Goal: Communication & Community: Answer question/provide support

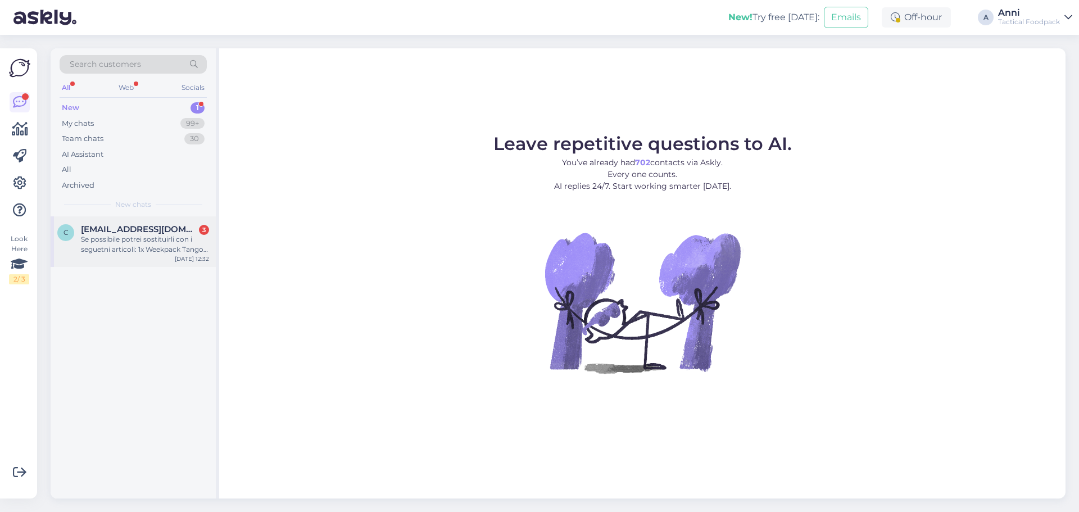
click at [169, 248] on div "Se possibile potrei sostituirli con i seguetni articoli: 1x Weekpack Tango – Li…" at bounding box center [145, 244] width 128 height 20
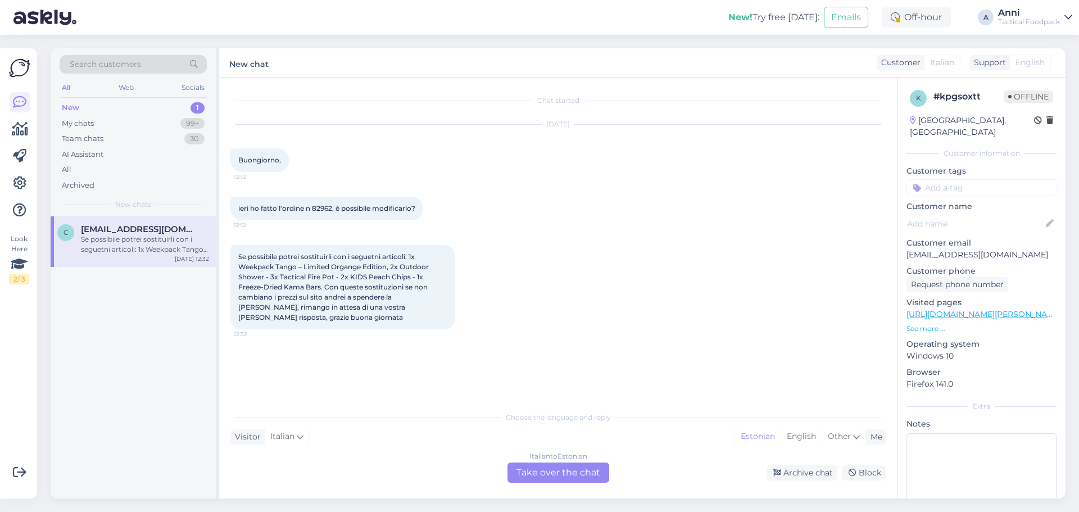
click at [536, 469] on div "Italian to Estonian Take over the chat" at bounding box center [558, 472] width 102 height 20
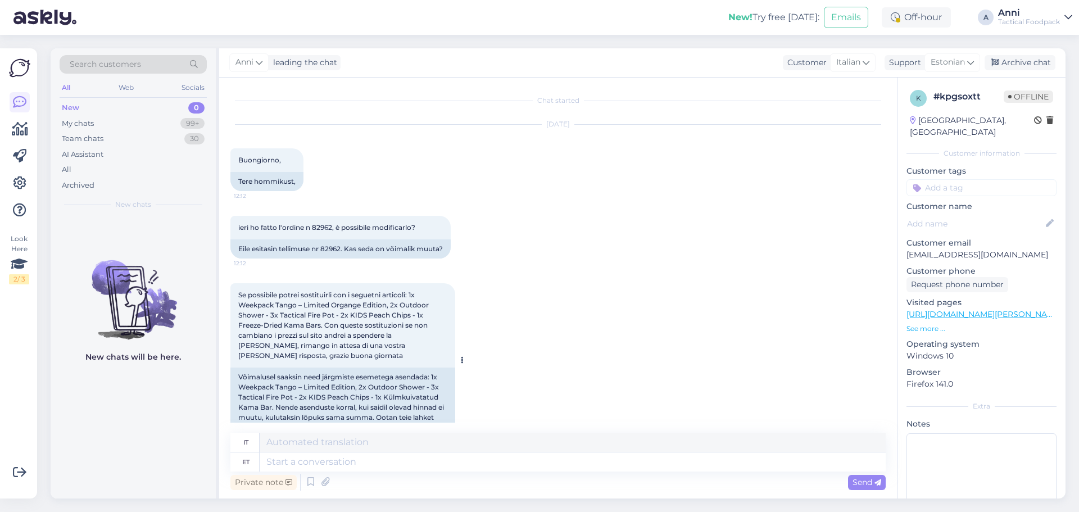
scroll to position [27, 0]
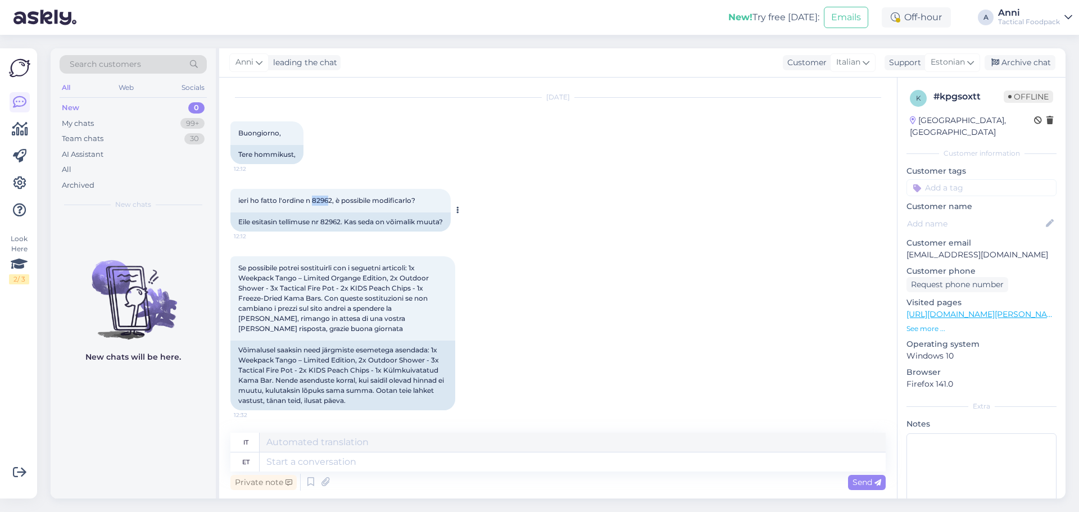
drag, startPoint x: 331, startPoint y: 199, endPoint x: 314, endPoint y: 198, distance: 17.5
click at [314, 198] on span "ieri ho fatto l'ordine n 82962, è possibile modificarlo?" at bounding box center [326, 200] width 177 height 8
click at [313, 198] on span "ieri ho fatto l'ordine n 82962, è possibile modificarlo?" at bounding box center [326, 200] width 177 height 8
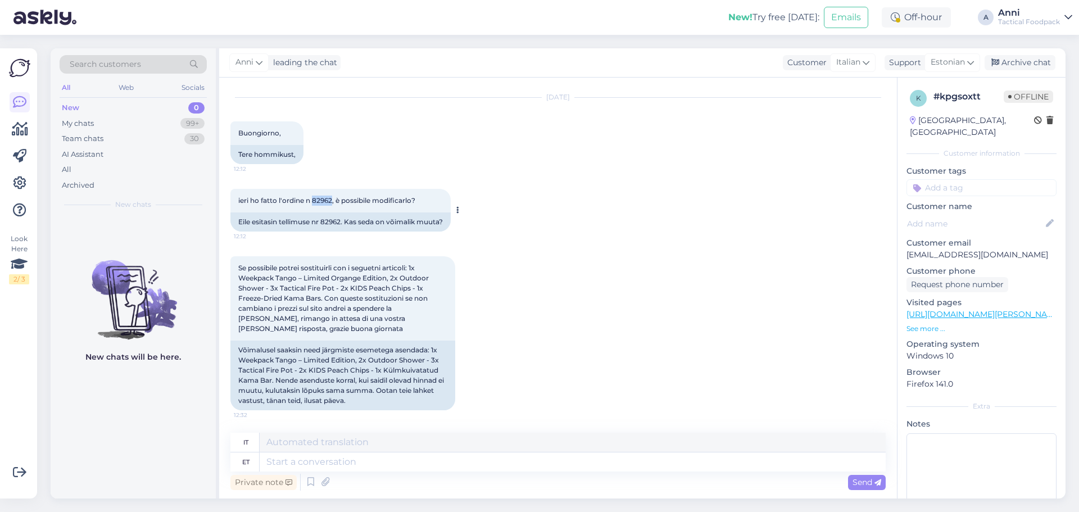
drag, startPoint x: 313, startPoint y: 198, endPoint x: 327, endPoint y: 200, distance: 14.2
click at [327, 200] on span "ieri ho fatto l'ordine n 82962, è possibile modificarlo?" at bounding box center [326, 200] width 177 height 8
click at [380, 465] on textarea at bounding box center [573, 461] width 626 height 19
type textarea "Tere,"
type textarea "Ciao,"
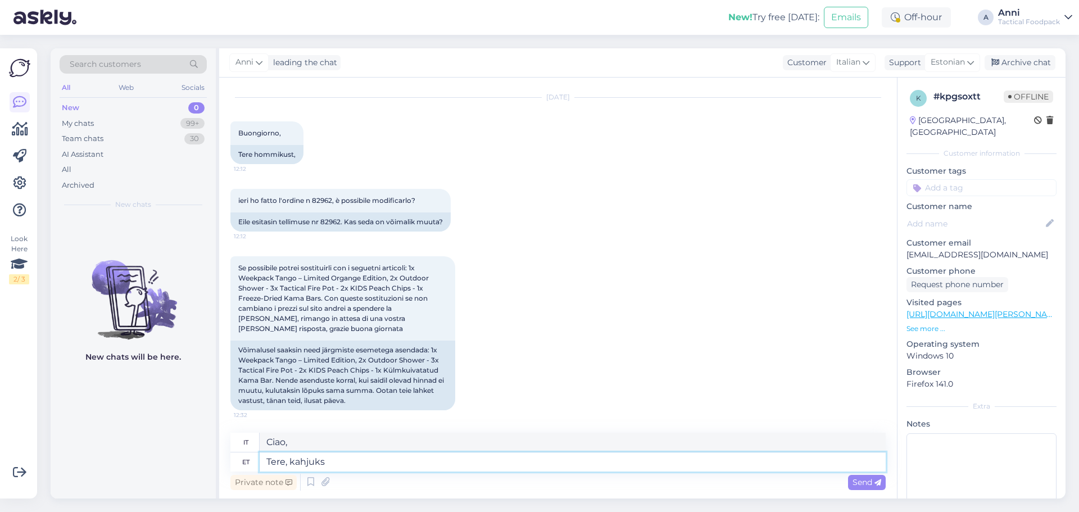
type textarea "Tere, kahjuks o"
type textarea "Ciao, purtroppo"
type textarea "Tere, kahjuks on"
type textarea "Ciao, purtroppo è"
type textarea "Tere, kahjuks on teie"
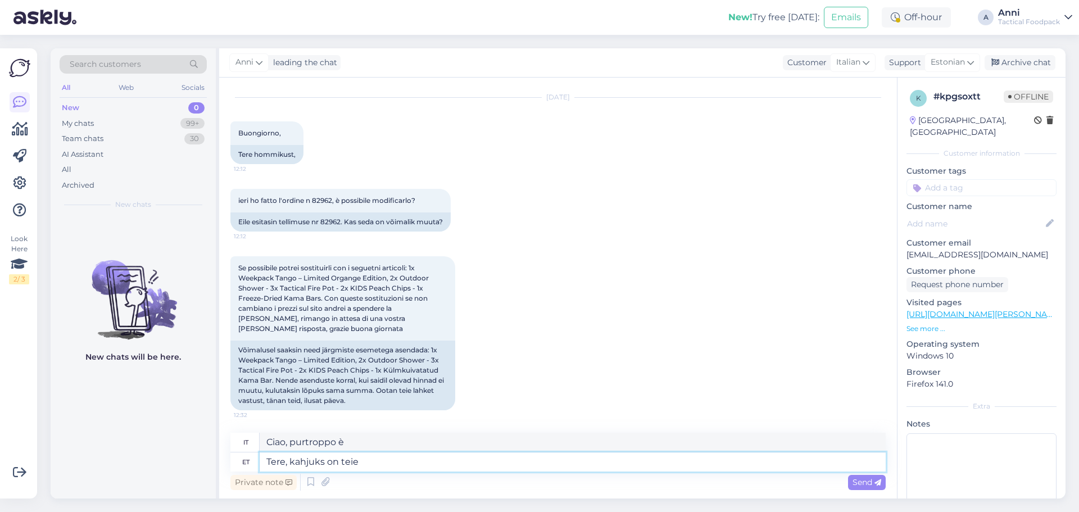
type textarea "Ciao, purtroppo il tuo"
type textarea "Tere, kahjuks on teie tellimus j"
type textarea "Ciao, purtroppo il tuo ordine è"
type textarea "Tere, kahjuks on teie tellimus juba"
type textarea "Ciao, purtroppo il tuo ordine è già stato"
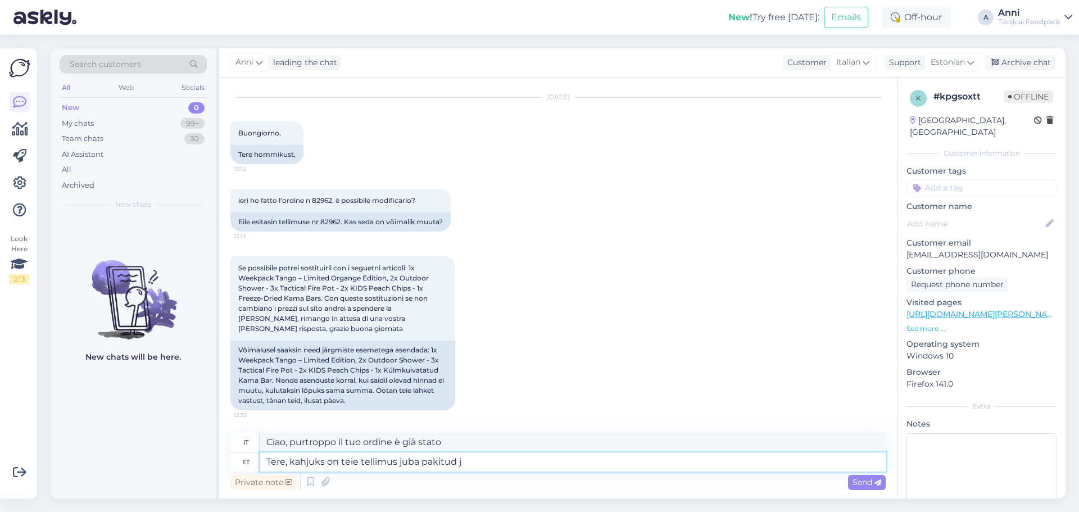
type textarea "Tere, kahjuks on teie tellimus juba pakitud ja"
type textarea "Buongiorno, purtroppo il suo ordine è già stato imballato."
type textarea "Tere, kahjuks on teie tellimus juba pakitud ja"
type textarea "Ciao, purtroppo il tuo ordine è già stato imballato e"
type textarea "Tere, kahjuks on teie tellimus juba pakitud ja k"
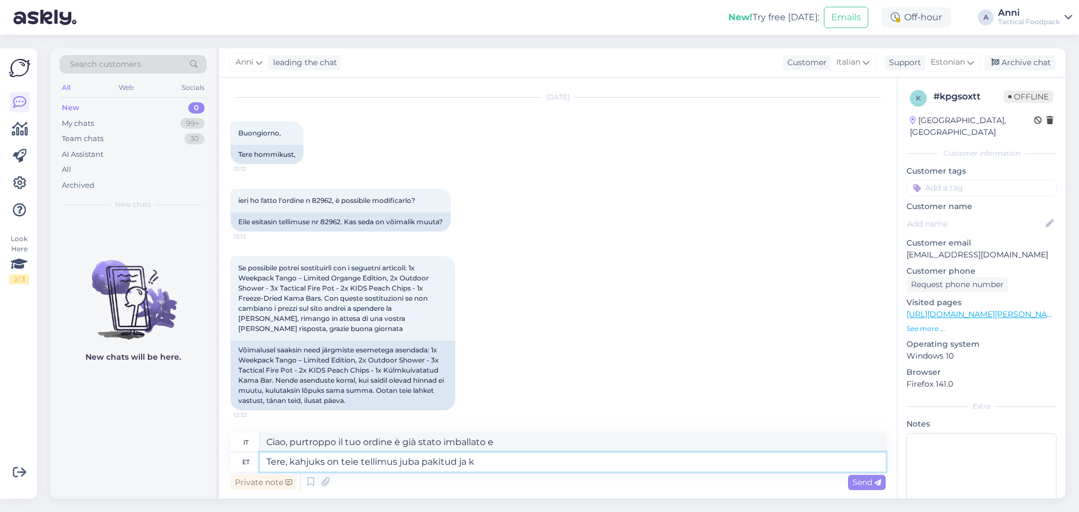
type textarea "Ciao, purtroppo il tuo ordine è già stato imballato e spedito."
type textarea "Tere, kahjuks on teie tellimus juba pakitud [PERSON_NAME]"
type textarea "Buongiorno, purtroppo il suo ordine è già stato imballato e il corriere"
type textarea "Tere, kahjuks on teie tellimus juba pakitud [PERSON_NAME] on i"
type textarea "Buongiorno, purtroppo il suo ordine è già stato imballato e il corriere è"
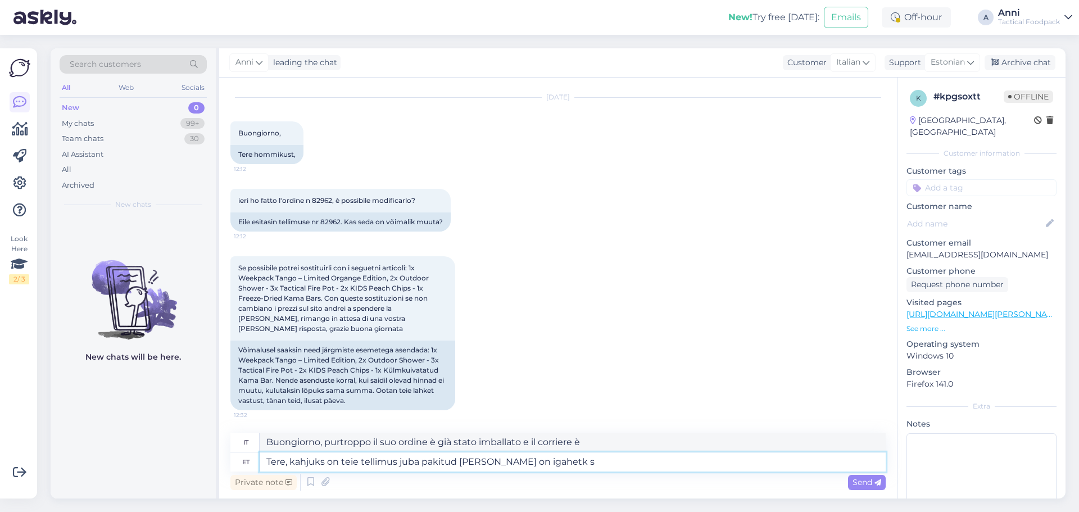
type textarea "Tere, kahjuks on teie tellimus juba pakitud [PERSON_NAME] on [GEOGRAPHIC_DATA] …"
type textarea "Buongiorno, purtroppo il suo ordine è già stato imballato e il corriere è a sua…"
type textarea "Tere, kahjuks on teie tellimus juba pakitud [PERSON_NAME] on igahetk seda p"
type textarea "Buongiorno, purtroppo il suo ordine è già stato imballato e il corriere arriver…"
type textarea "Tere, kahjuks on teie tellimus juba pakitud [PERSON_NAME] on igahetk [PERSON_NA…"
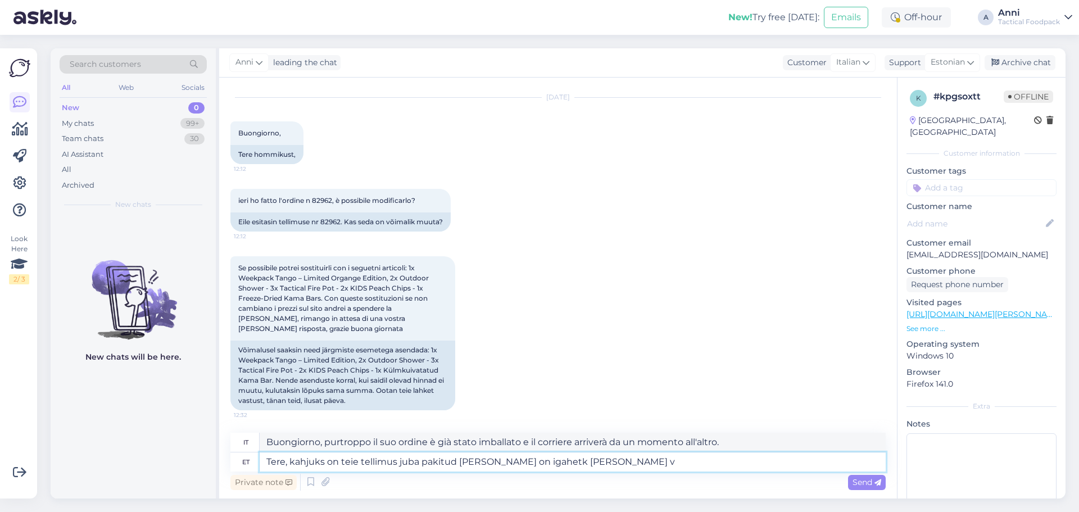
type textarea "Buongiorno, purtroppo il suo ordine è già stato imballato e il corriere passerà…"
type textarea "Tere, kahjuks on teie tellimus juba pakitud [PERSON_NAME] on igahetk [PERSON_NA…"
type textarea "Buongiorno, purtroppo il suo ordine è già stato imballato e il corriere è in vi…"
type textarea "Tere, kahjuks on teie tellimus juba pakitud [PERSON_NAME] on igahetk [PERSON_NA…"
type textarea "Buongiorno, purtroppo il suo ordine è già stato imballato e il corriere passerà…"
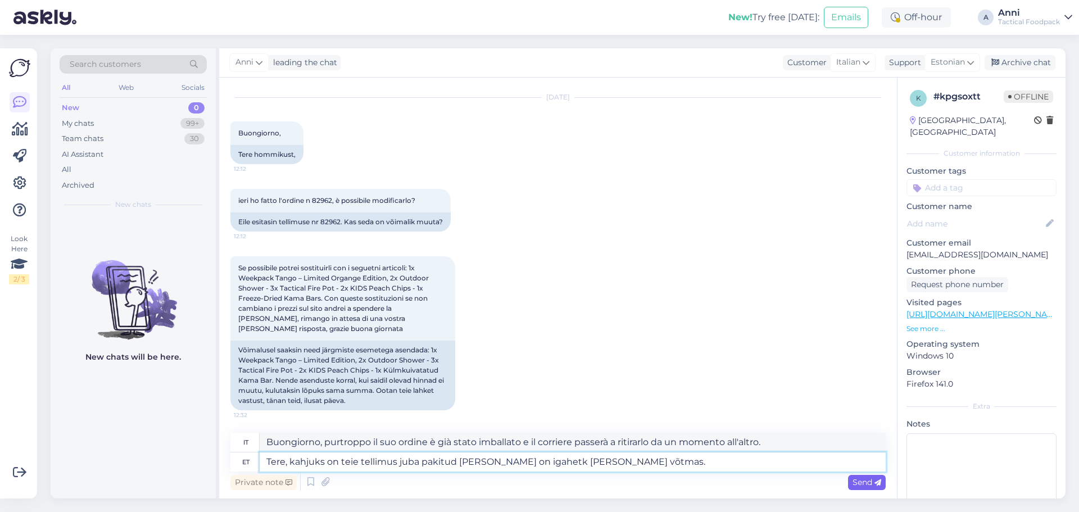
type textarea "Tere, kahjuks on teie tellimus juba pakitud [PERSON_NAME] on igahetk [PERSON_NA…"
click at [864, 479] on span "Send" at bounding box center [866, 482] width 29 height 10
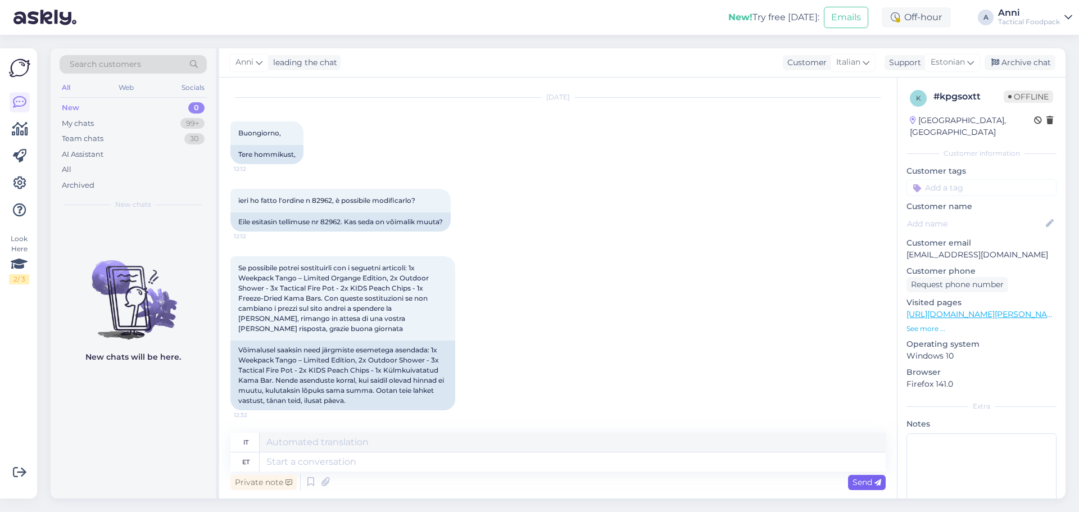
scroll to position [115, 0]
